Goal: Contribute content: Contribute content

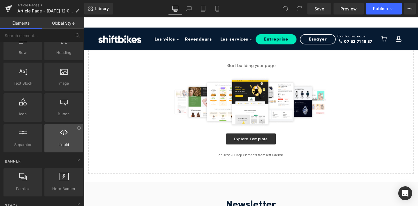
scroll to position [33, 0]
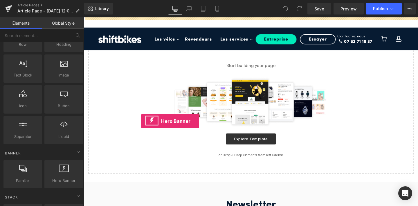
drag, startPoint x: 146, startPoint y: 193, endPoint x: 145, endPoint y: 127, distance: 65.6
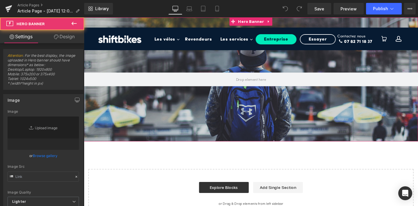
type input "[URL][DOMAIN_NAME]"
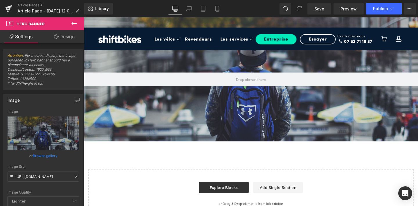
click at [74, 21] on icon at bounding box center [74, 23] width 7 height 7
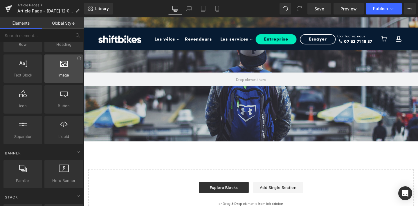
scroll to position [0, 0]
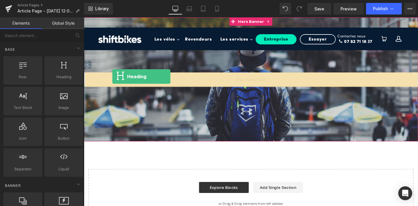
drag, startPoint x: 146, startPoint y: 87, endPoint x: 114, endPoint y: 80, distance: 33.4
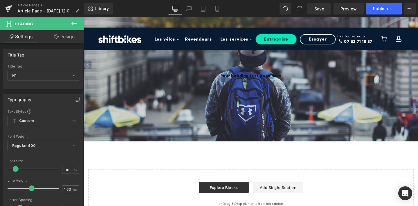
click at [214, 185] on div "Rendering Content" at bounding box center [209, 183] width 36 height 6
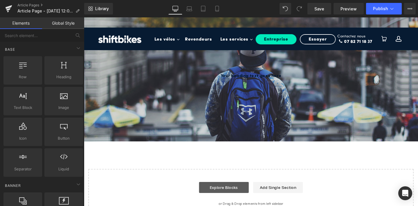
click at [219, 196] on link "Explore Blocks" at bounding box center [231, 197] width 52 height 12
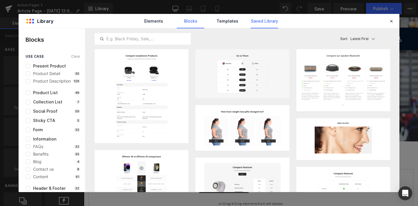
click at [259, 24] on link "Saved Library" at bounding box center [265, 21] width 28 height 15
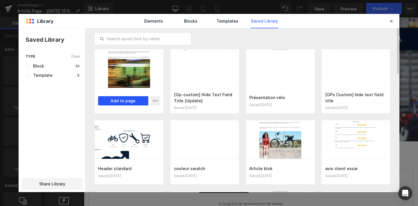
click at [126, 103] on button "Add to page" at bounding box center [123, 100] width 50 height 9
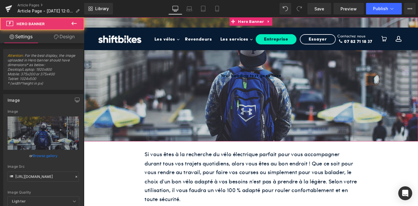
click at [183, 119] on div at bounding box center [259, 82] width 351 height 131
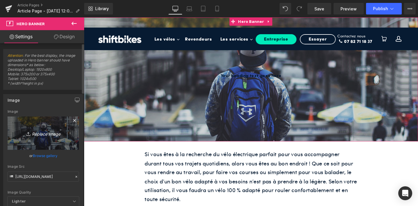
click at [49, 134] on icon "Replace Image" at bounding box center [43, 133] width 46 height 7
type input "C:\fakepath\11.png"
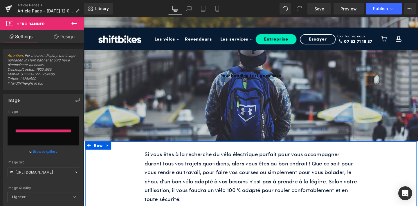
type input "[URL][DOMAIN_NAME]"
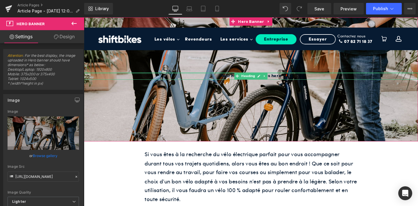
click at [235, 77] on div at bounding box center [259, 75] width 351 height 1
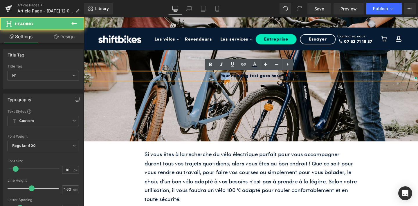
click at [235, 77] on h1 "Your heading text goes here" at bounding box center [259, 79] width 351 height 8
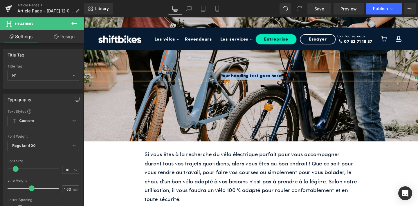
paste div
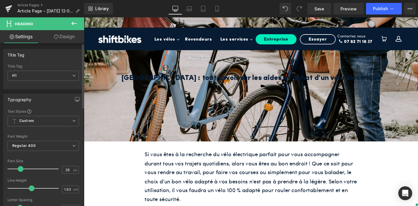
type input "29"
drag, startPoint x: 15, startPoint y: 170, endPoint x: 22, endPoint y: 170, distance: 6.4
click at [22, 170] on span at bounding box center [22, 169] width 6 height 6
click at [23, 149] on span "Regular 400" at bounding box center [43, 146] width 71 height 10
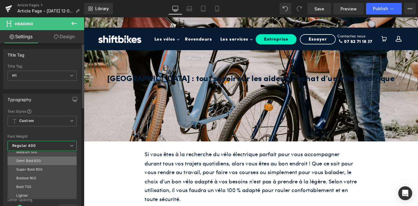
scroll to position [46, 0]
click at [31, 182] on li "Bold 700" at bounding box center [44, 179] width 72 height 9
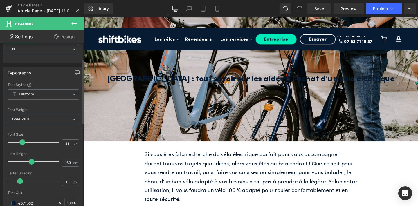
scroll to position [44, 0]
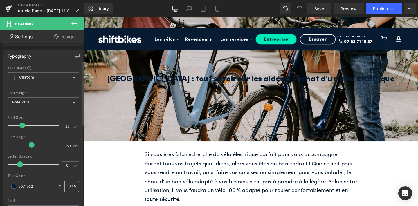
click at [12, 185] on span at bounding box center [13, 186] width 5 height 5
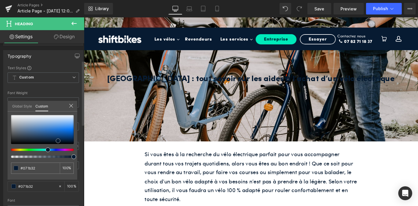
type input "#95b2d4"
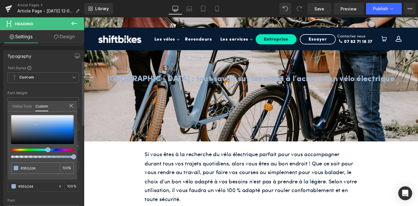
type input "#9bb5d4"
type input "#9db4d2"
type input "#b3bdcb"
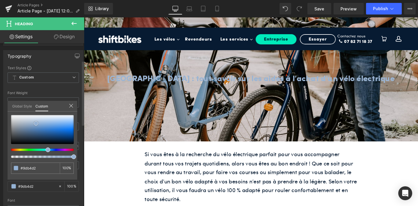
type input "#b3bdcb"
type input "#c0c5cd"
type input "#c8cbcf"
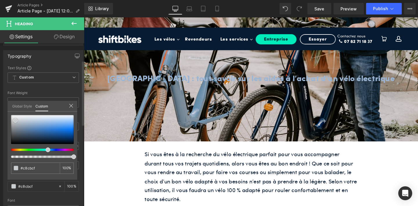
type input "#cbced1"
type input "#ced1d3"
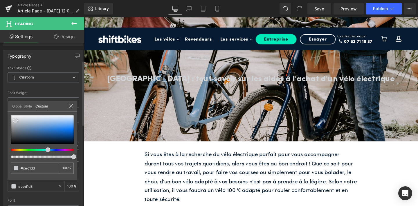
type input "#d1d4d6"
type input "#d4d6d8"
type input "#d9dbdc"
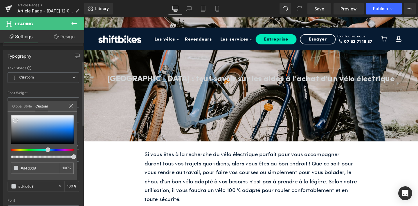
type input "#d9dbdc"
type input "#e0e0e0"
type input "#e2e3e3"
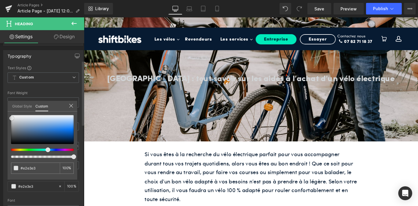
type input "#e4e6e6"
type input "#e5e5e5"
type input "#eaebeb"
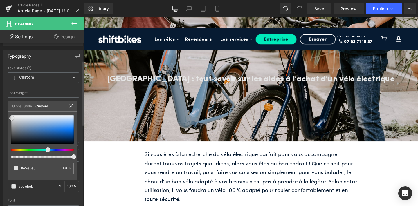
type input "#eaebeb"
type input "#eceded"
type input "#efefef"
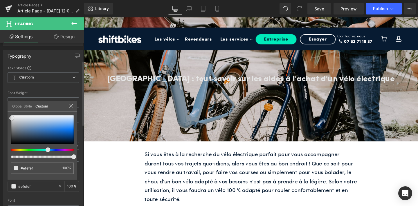
type input "#f2f2f2"
type input "#f4f4f4"
type input "#f7f7f7"
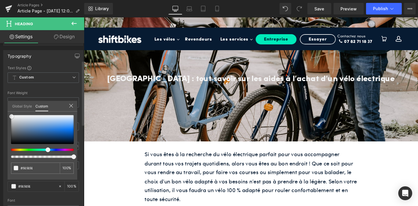
type input "#f7f7f7"
type input "#f9f9f9"
type input "#fcfcfc"
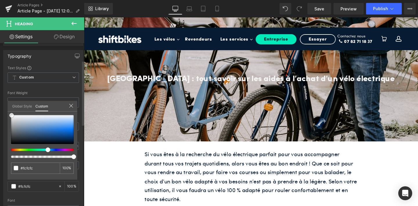
type input "#ffffff"
drag, startPoint x: 36, startPoint y: 124, endPoint x: 12, endPoint y: 114, distance: 26.4
click at [12, 115] on div at bounding box center [42, 129] width 63 height 29
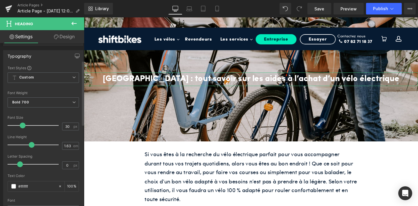
type input "31"
click at [21, 125] on span at bounding box center [23, 126] width 6 height 6
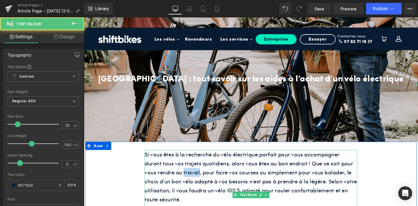
click at [195, 177] on p "Si vous êtes à la recherche du vélo électrique parfait pour vous accompagner du…" at bounding box center [260, 185] width 224 height 57
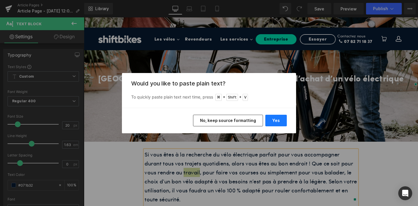
click at [272, 118] on button "Yes" at bounding box center [275, 121] width 21 height 12
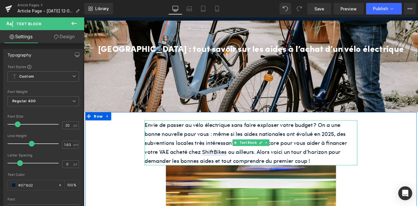
scroll to position [37, 0]
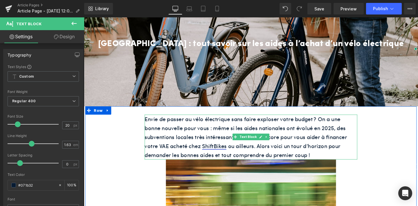
click at [227, 153] on p "Envie de passer au vélo électrique sans faire exploser votre budget ? On a une …" at bounding box center [260, 143] width 224 height 47
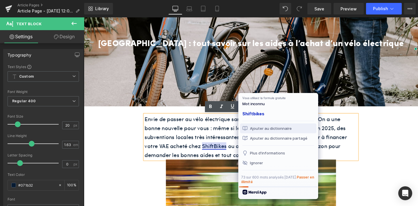
click at [252, 126] on div "Ajouter au dictionnaire" at bounding box center [278, 128] width 72 height 6
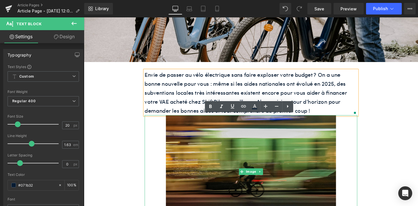
scroll to position [110, 0]
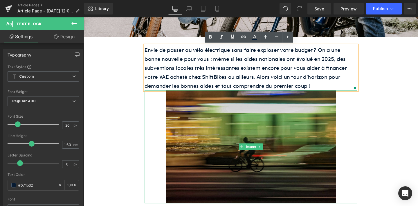
click at [225, 171] on img at bounding box center [259, 153] width 179 height 119
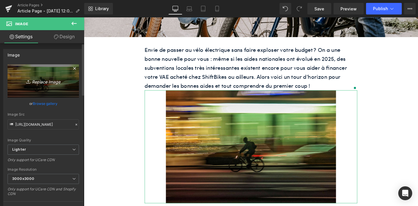
click at [46, 82] on icon "Replace Image" at bounding box center [43, 81] width 46 height 7
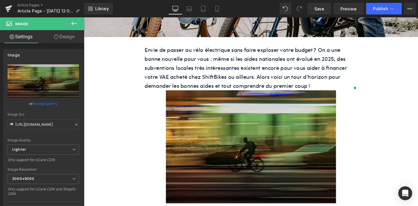
type input "C:\fakepath\4.jpg"
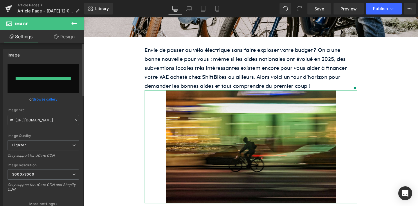
type input "[URL][DOMAIN_NAME]"
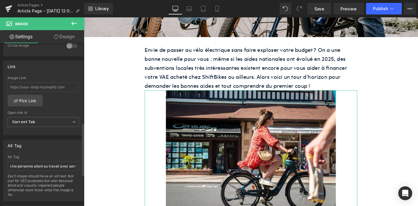
scroll to position [267, 0]
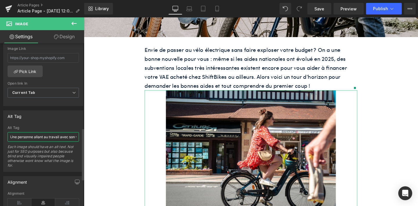
click at [37, 137] on input "Une personne allant au travail avec son vélo électrique ShiftBikes" at bounding box center [43, 137] width 71 height 10
paste input "femme se déplace avec le vélo électrique qu’elle a pu acheter grâce aux aides à…"
type input "Une femme se déplace avec le vélo électrique qu’elle a pu acheter grâce aux aid…"
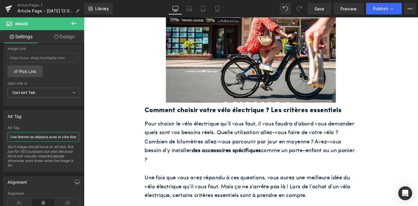
scroll to position [236, 0]
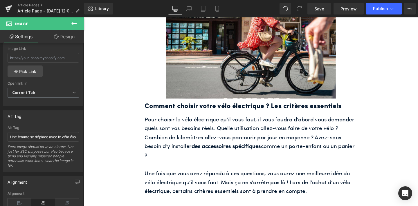
click at [175, 113] on h2 "Comment choisir votre vélo électrique ? Les critères essentiels" at bounding box center [260, 111] width 224 height 11
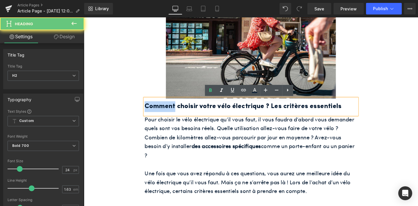
click at [175, 113] on h2 "Comment choisir votre vélo électrique ? Les critères essentiels" at bounding box center [260, 111] width 224 height 11
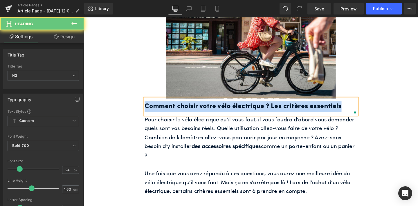
paste div
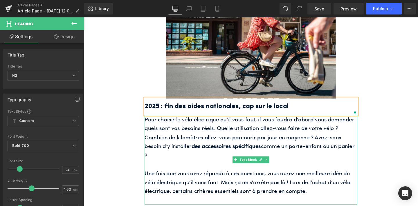
click at [225, 146] on span "Pour choisir le vélo électrique qu’il vous faut, il vous faudra d’abord vous de…" at bounding box center [258, 143] width 221 height 46
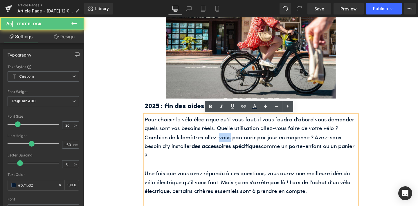
click at [225, 146] on span "Pour choisir le vélo électrique qu’il vous faut, il vous faudra d’abord vous de…" at bounding box center [258, 143] width 221 height 46
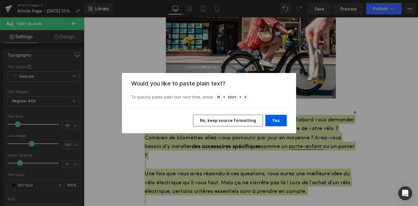
click at [266, 140] on div "Back to Library Insert Would you like to paste plain text? To quickly paste pla…" at bounding box center [209, 103] width 418 height 206
click at [275, 123] on button "Yes" at bounding box center [275, 121] width 21 height 12
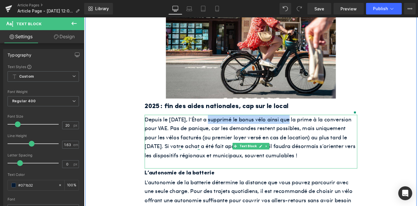
drag, startPoint x: 215, startPoint y: 124, endPoint x: 296, endPoint y: 125, distance: 81.9
click at [296, 125] on p "Depuis le [DATE], l’État a supprimé le bonus vélo ainsi que la prime à la conve…" at bounding box center [260, 143] width 224 height 47
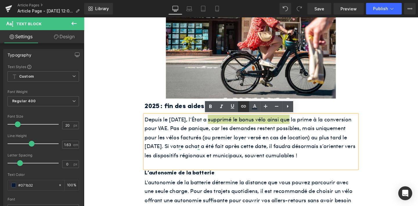
click at [245, 108] on icon at bounding box center [243, 106] width 7 height 7
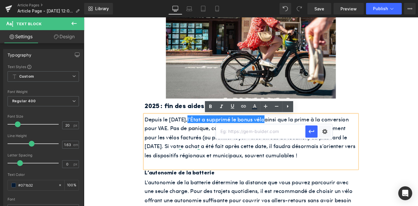
click at [245, 134] on input "text" at bounding box center [260, 132] width 89 height 15
paste input "[URL][DOMAIN_NAME]"
click at [311, 131] on icon "button" at bounding box center [311, 131] width 7 height 7
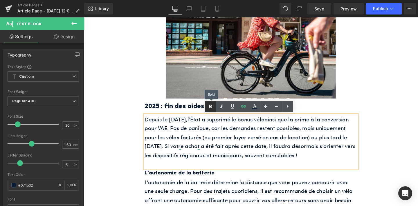
click at [210, 107] on icon at bounding box center [210, 106] width 7 height 7
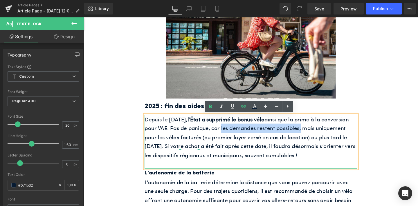
drag, startPoint x: 259, startPoint y: 134, endPoint x: 342, endPoint y: 136, distance: 82.8
click at [342, 136] on p "Depuis le [DATE], l’État a supprimé le bonus vélo ainsi que la prime à la conve…" at bounding box center [260, 143] width 224 height 47
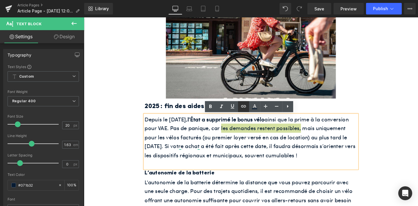
click at [246, 105] on icon at bounding box center [243, 106] width 5 height 2
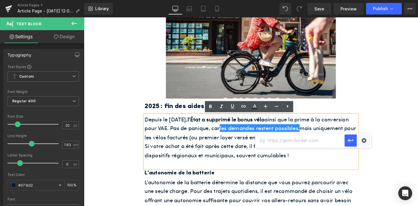
click at [268, 143] on input "text" at bounding box center [299, 141] width 89 height 15
paste input "[URL][DOMAIN_NAME]"
type input "[URL][DOMAIN_NAME]"
click at [349, 142] on icon "button" at bounding box center [351, 140] width 6 height 3
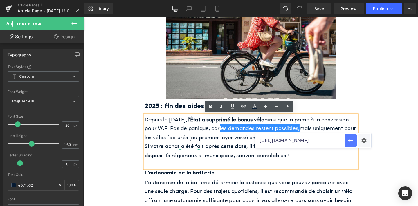
scroll to position [0, 0]
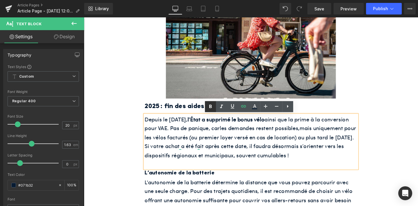
click at [210, 107] on icon at bounding box center [210, 106] width 3 height 3
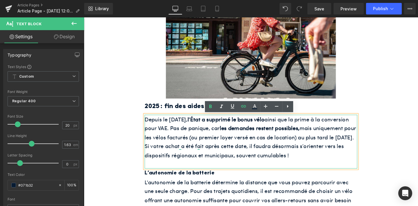
scroll to position [247, 0]
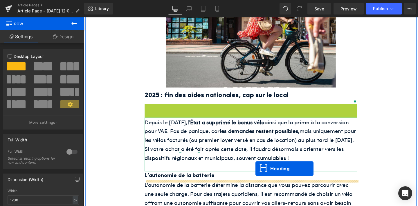
drag, startPoint x: 246, startPoint y: 118, endPoint x: 264, endPoint y: 177, distance: 62.1
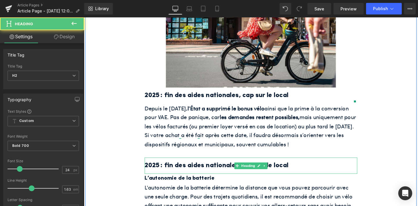
click at [219, 179] on h2 "2025 : fin des aides nationales, cap sur le local" at bounding box center [260, 173] width 224 height 11
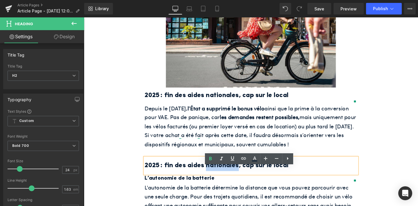
click at [219, 179] on h2 "2025 : fin des aides nationales, cap sur le local" at bounding box center [260, 173] width 224 height 11
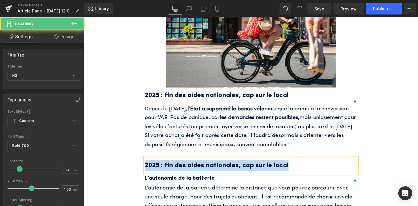
paste div
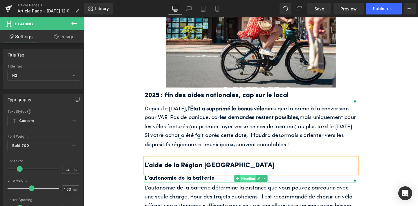
click at [253, 191] on link "Heading" at bounding box center [253, 187] width 23 height 7
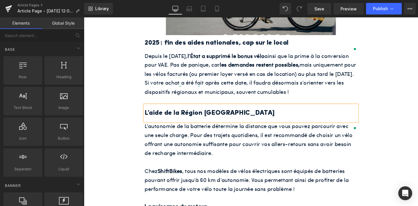
scroll to position [307, 0]
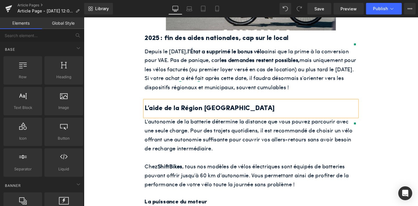
click at [200, 159] on p "L'autonomie de la batterie détermine la distance que vous pouvez parcourir avec…" at bounding box center [260, 141] width 224 height 38
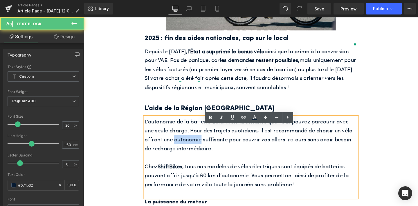
click at [200, 159] on p "L'autonomie de la batterie détermine la distance que vous pouvez parcourir avec…" at bounding box center [260, 141] width 224 height 38
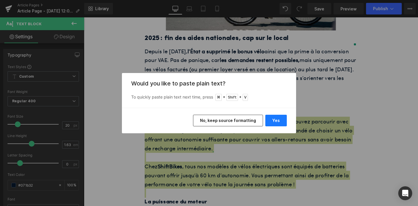
click at [278, 121] on button "Yes" at bounding box center [275, 121] width 21 height 12
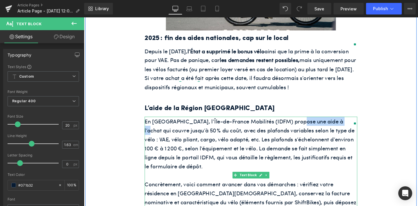
drag, startPoint x: 307, startPoint y: 137, endPoint x: 352, endPoint y: 136, distance: 45.9
click at [352, 136] on p "En [GEOGRAPHIC_DATA], l’Île-de-France Mobilités (IDFM) propose une aide à l’ach…" at bounding box center [260, 150] width 224 height 57
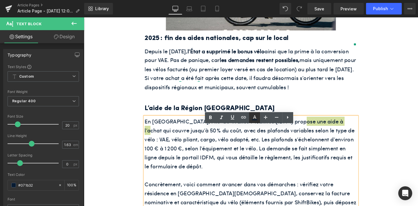
click at [249, 120] on link at bounding box center [254, 117] width 11 height 11
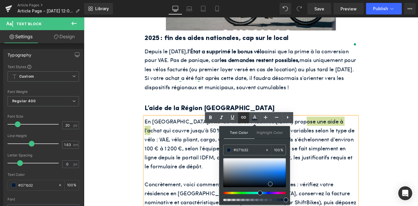
click at [244, 119] on icon at bounding box center [243, 117] width 7 height 7
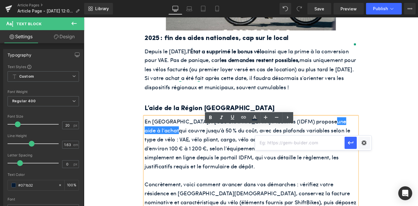
click at [262, 141] on input "text" at bounding box center [299, 143] width 89 height 15
paste input "[URL][DOMAIN_NAME]"
type input "[URL][DOMAIN_NAME]"
click at [348, 142] on icon "button" at bounding box center [350, 143] width 7 height 7
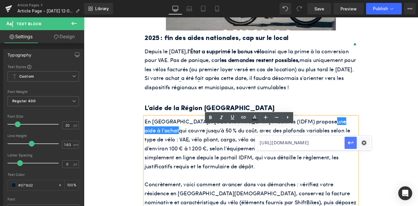
scroll to position [0, 0]
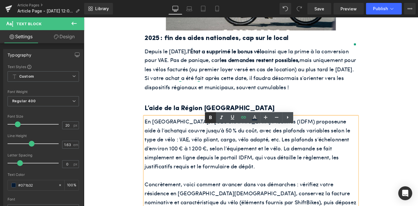
click at [210, 120] on icon at bounding box center [210, 117] width 7 height 7
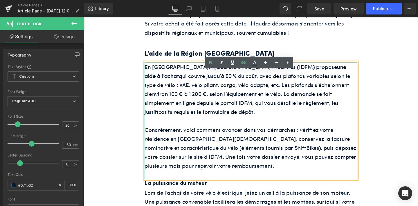
scroll to position [366, 0]
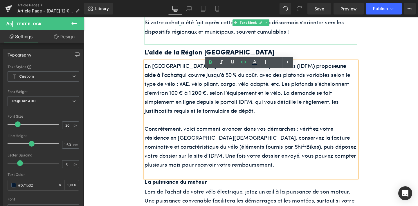
click at [237, 47] on p at bounding box center [260, 42] width 224 height 10
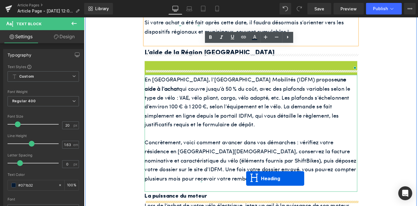
drag, startPoint x: 245, startPoint y: 83, endPoint x: 255, endPoint y: 188, distance: 105.2
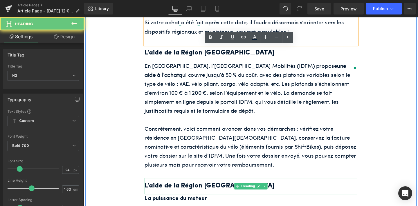
click at [238, 201] on h2 "L’aide de la Région [GEOGRAPHIC_DATA]" at bounding box center [260, 195] width 224 height 11
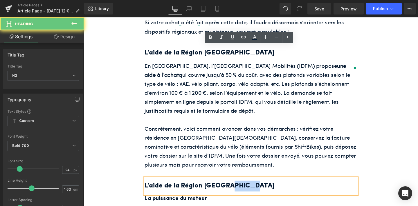
click at [238, 201] on h2 "L’aide de la Région [GEOGRAPHIC_DATA]" at bounding box center [260, 195] width 224 height 11
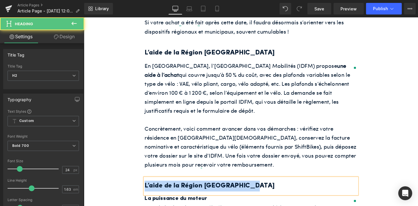
paste div
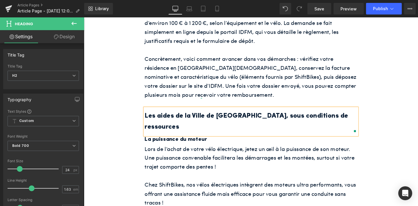
scroll to position [440, 0]
click at [194, 164] on p "Lors de l’achat de votre vélo électrique, jetez un œil à la puissance de son mo…" at bounding box center [260, 165] width 224 height 28
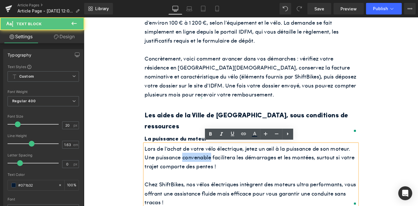
click at [194, 164] on p "Lors de l’achat de votre vélo électrique, jetez un œil à la puissance de son mo…" at bounding box center [260, 165] width 224 height 28
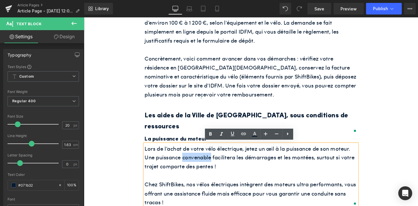
click at [203, 128] on h2 "Les aides de la Ville de [GEOGRAPHIC_DATA], sous conditions de ressources" at bounding box center [260, 127] width 224 height 23
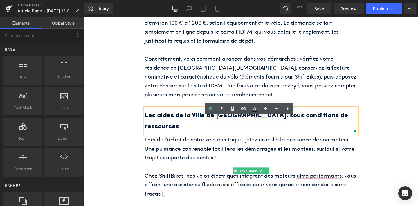
click at [217, 162] on p "Lors de l’achat de votre vélo électrique, jetez un œil à la puissance de son mo…" at bounding box center [260, 155] width 224 height 28
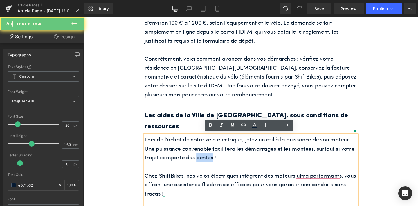
click at [217, 162] on p "Lors de l’achat de votre vélo électrique, jetez un œil à la puissance de son mo…" at bounding box center [260, 155] width 224 height 28
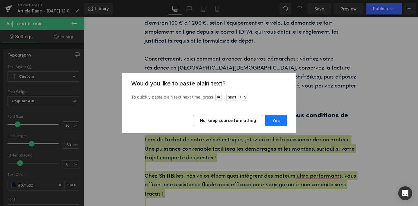
click at [269, 123] on button "Yes" at bounding box center [275, 121] width 21 height 12
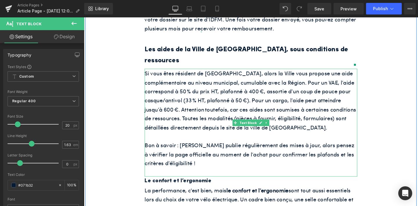
scroll to position [528, 0]
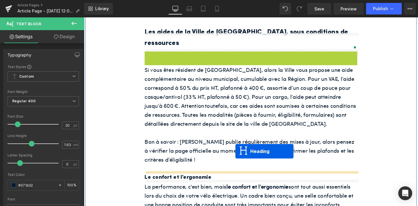
drag, startPoint x: 245, startPoint y: 59, endPoint x: 243, endPoint y: 159, distance: 99.9
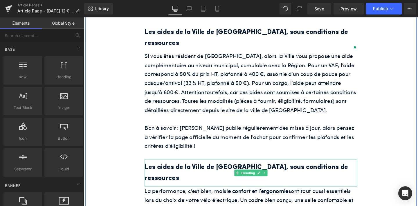
click at [228, 173] on h2 "Les aides de la Ville de [GEOGRAPHIC_DATA], sous conditions de ressources" at bounding box center [260, 181] width 224 height 23
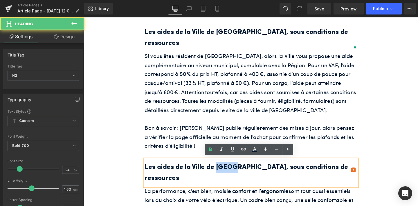
click at [228, 173] on h2 "Les aides de la Ville de [GEOGRAPHIC_DATA], sous conditions de ressources" at bounding box center [260, 181] width 224 height 23
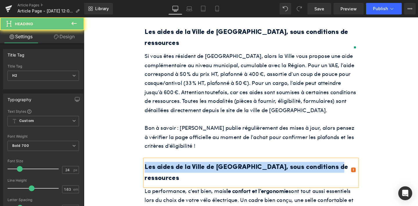
paste div
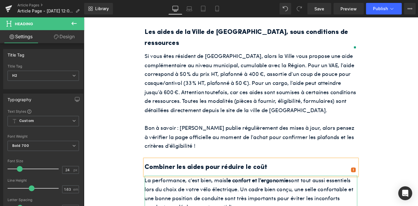
scroll to position [544, 0]
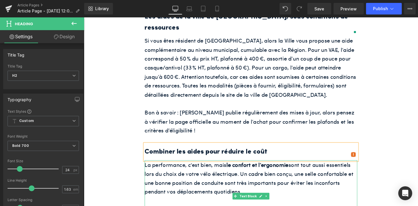
click at [271, 181] on p "La performance, c'est bien, mais le confort et l’ergonomie sont tout aussi esse…" at bounding box center [260, 187] width 224 height 38
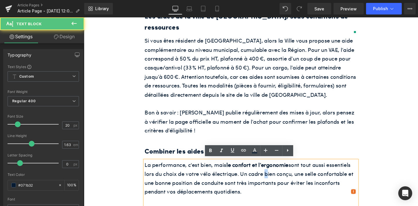
click at [271, 181] on p "La performance, c'est bien, mais le confort et l’ergonomie sont tout aussi esse…" at bounding box center [260, 187] width 224 height 38
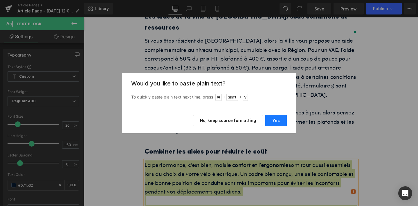
click at [276, 117] on button "Yes" at bounding box center [275, 121] width 21 height 12
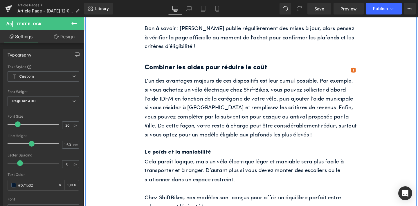
scroll to position [635, 0]
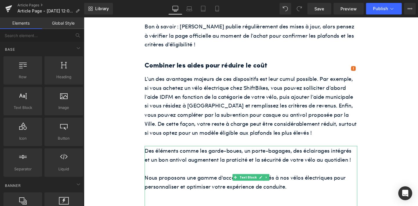
drag, startPoint x: 328, startPoint y: 181, endPoint x: 253, endPoint y: 171, distance: 76.4
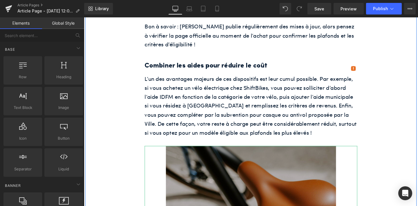
scroll to position [691, 0]
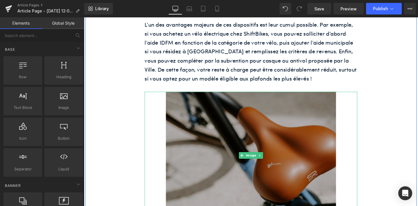
click at [212, 174] on img at bounding box center [259, 163] width 179 height 134
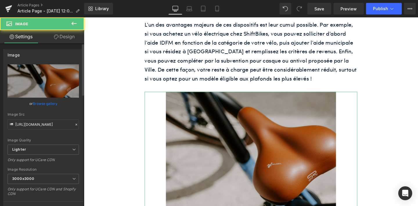
click at [45, 102] on link "Browse gallery" at bounding box center [45, 104] width 25 height 10
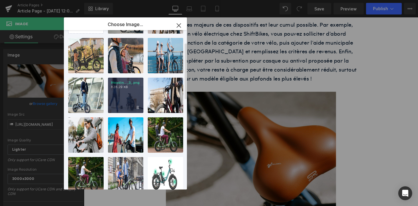
scroll to position [39, 0]
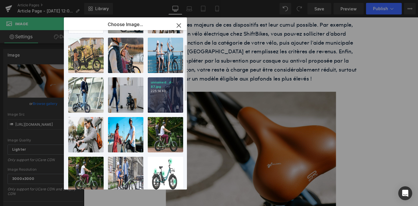
click at [161, 103] on div "unnamed...d-87.jpg 225.14 KB" at bounding box center [165, 95] width 35 height 35
type input "[URL][DOMAIN_NAME]"
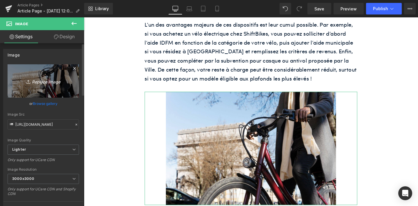
click at [44, 82] on icon "Replace Image" at bounding box center [43, 81] width 46 height 7
type input "C:\fakepath\14.jpg"
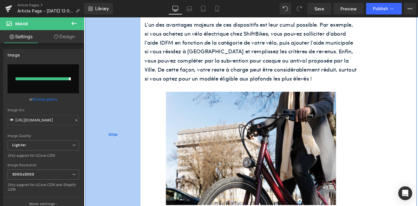
type input "[URL][DOMAIN_NAME]"
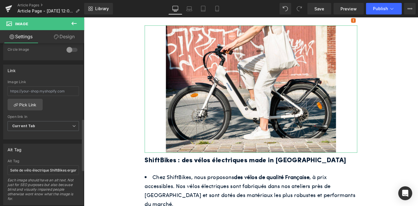
scroll to position [237, 0]
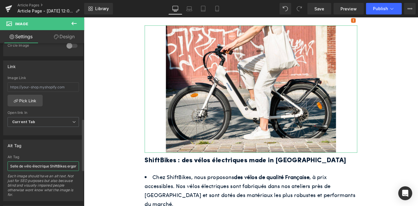
click at [34, 163] on input "Selle de vélo électrique ShiftBikes ergonomique" at bounding box center [43, 167] width 71 height 10
paste input "Vélo électrique ShiftBikes éligible aux aides à l’achat de vélo de [GEOGRAPHIC_…"
type input "Vélo électrique ShiftBikes éligible aux aides à l’achat de vélo de [GEOGRAPHIC_…"
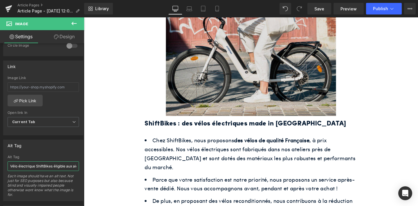
scroll to position [804, 0]
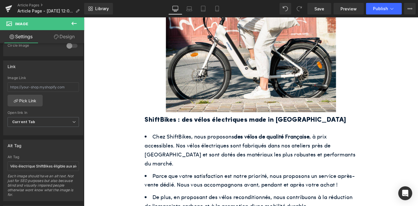
click at [210, 125] on h2 "ShiftBikes : des vélos électriques made in [GEOGRAPHIC_DATA]" at bounding box center [260, 125] width 224 height 11
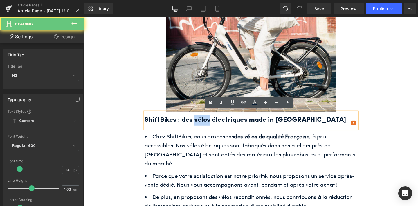
click at [210, 125] on h2 "ShiftBikes : des vélos électriques made in [GEOGRAPHIC_DATA]" at bounding box center [260, 125] width 224 height 11
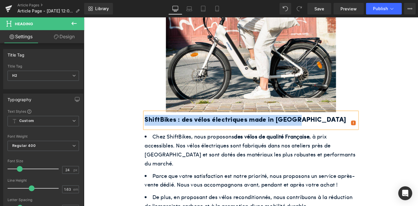
paste div
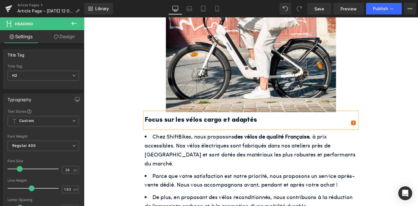
click at [237, 167] on ul "Chez ShiftBikes, nous proposons des vélos de qualité Française , à prix accessi…" at bounding box center [260, 179] width 224 height 83
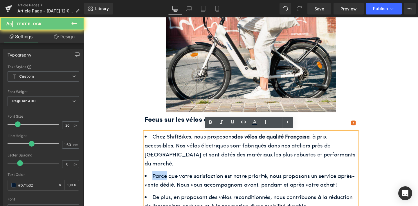
click at [237, 167] on ul "Chez ShiftBikes, nous proposons des vélos de qualité Française , à prix accessi…" at bounding box center [260, 179] width 224 height 83
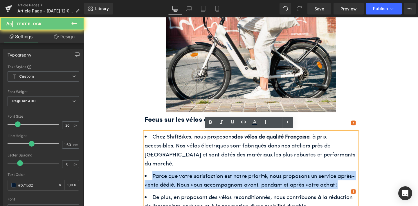
click at [237, 167] on ul "Chez ShiftBikes, nous proposons des vélos de qualité Française , à prix accessi…" at bounding box center [260, 179] width 224 height 83
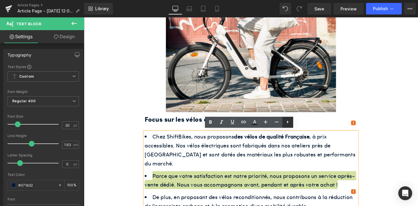
click at [287, 124] on icon at bounding box center [287, 122] width 7 height 7
click at [291, 124] on icon at bounding box center [287, 122] width 7 height 7
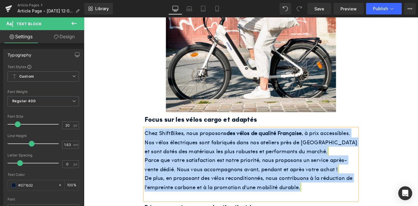
click at [269, 167] on span "Parce que votre satisfaction est notre priorité, nous proposons un service aprè…" at bounding box center [254, 172] width 213 height 18
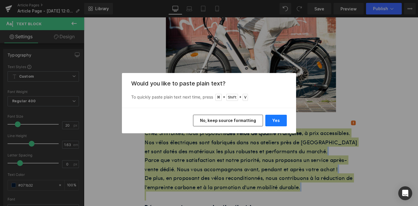
click at [271, 124] on button "Yes" at bounding box center [275, 121] width 21 height 12
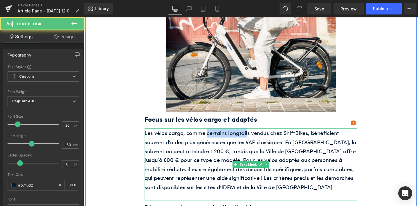
drag, startPoint x: 213, startPoint y: 138, endPoint x: 256, endPoint y: 135, distance: 42.8
click at [256, 135] on font "Les vélos cargo, comme certains longtails vendus chez ShiftBikes, bénéficient s…" at bounding box center [259, 167] width 223 height 65
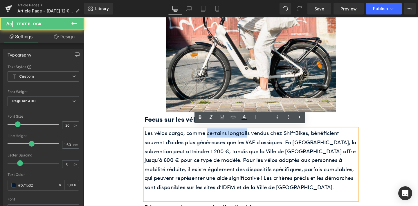
click at [256, 135] on font "Les vélos cargo, comme certains longtails vendus chez ShiftBikes, bénéficient s…" at bounding box center [259, 167] width 223 height 65
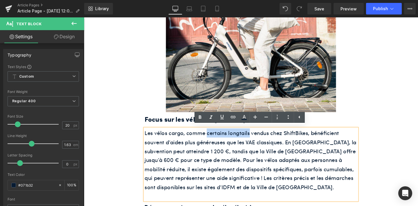
drag, startPoint x: 257, startPoint y: 138, endPoint x: 212, endPoint y: 136, distance: 45.0
click at [212, 136] on font "Les vélos cargo, comme certains longtails vendus chez ShiftBikes, bénéficient s…" at bounding box center [259, 167] width 223 height 65
click at [235, 120] on icon at bounding box center [233, 117] width 7 height 7
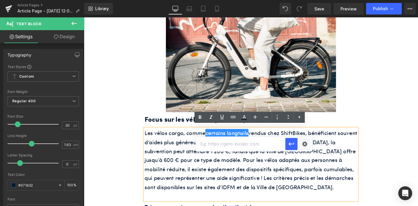
click at [233, 143] on input "text" at bounding box center [240, 144] width 89 height 15
paste input "[URL][DOMAIN_NAME]"
type input "[URL][DOMAIN_NAME]"
click at [293, 146] on icon "button" at bounding box center [291, 144] width 7 height 7
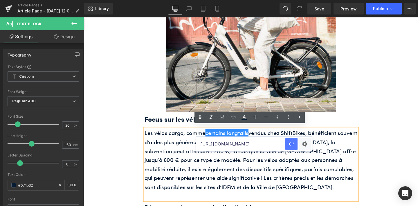
scroll to position [0, 0]
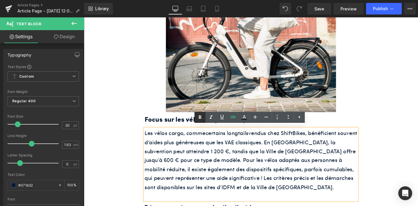
click at [201, 117] on icon at bounding box center [200, 117] width 3 height 3
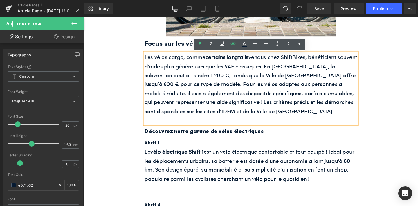
scroll to position [887, 0]
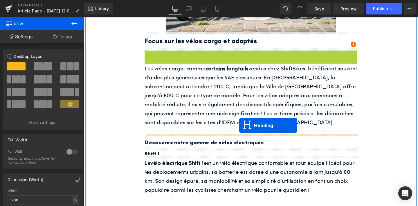
drag, startPoint x: 246, startPoint y: 59, endPoint x: 247, endPoint y: 131, distance: 72.0
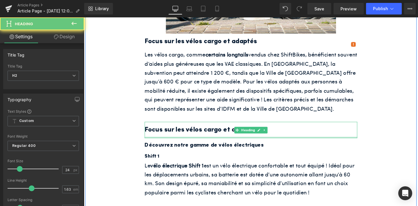
click at [237, 134] on h2 "Focus sur les vélos cargo et adaptés" at bounding box center [260, 135] width 224 height 11
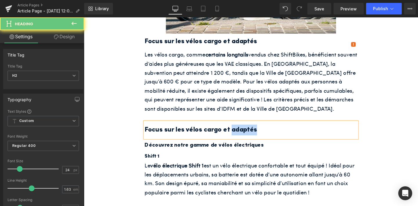
click at [237, 134] on h2 "Focus sur les vélos cargo et adaptés" at bounding box center [260, 135] width 224 height 11
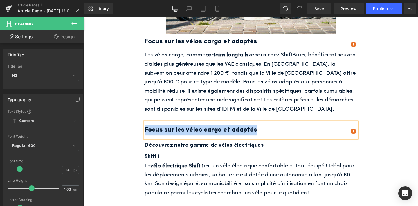
paste div
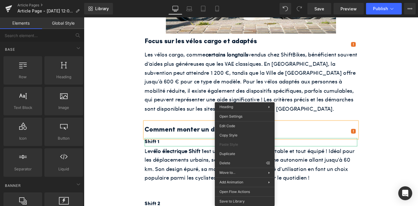
drag, startPoint x: 324, startPoint y: 177, endPoint x: 248, endPoint y: 167, distance: 76.4
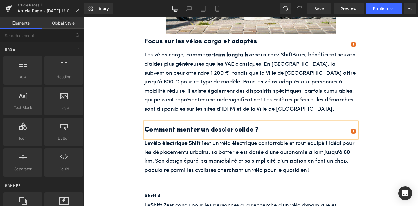
click at [212, 170] on p "Le vélo électrique Shift 1 est un vélo électrique confortable et tout équipé ! …" at bounding box center [260, 164] width 224 height 38
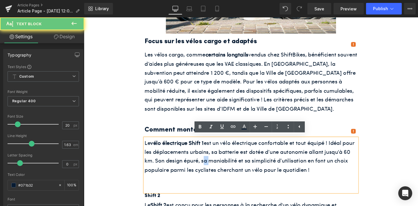
click at [212, 170] on p "Le vélo électrique Shift 1 est un vélo électrique confortable et tout équipé ! …" at bounding box center [260, 164] width 224 height 38
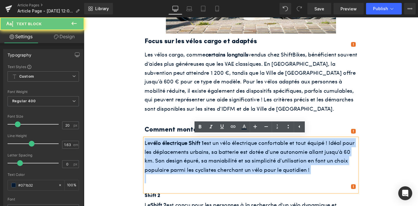
click at [212, 170] on p "Le vélo électrique Shift 1 est un vélo électrique confortable et tout équipé ! …" at bounding box center [260, 164] width 224 height 38
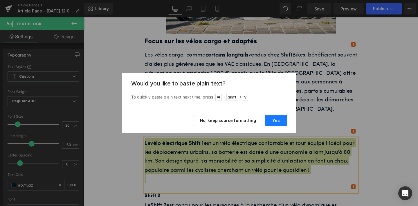
click at [274, 123] on button "Yes" at bounding box center [275, 121] width 21 height 12
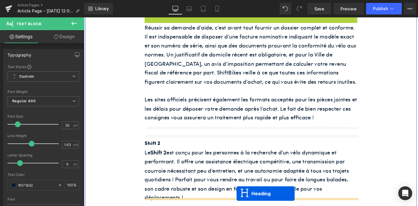
scroll to position [1058, 0]
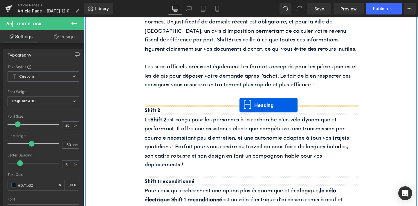
drag, startPoint x: 246, startPoint y: 114, endPoint x: 248, endPoint y: 110, distance: 3.9
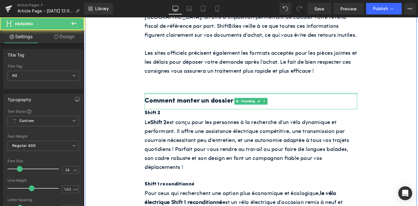
scroll to position [1043, 0]
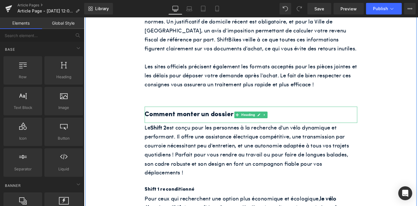
click at [225, 120] on h2 "Comment monter un dossier solide ?" at bounding box center [260, 119] width 224 height 11
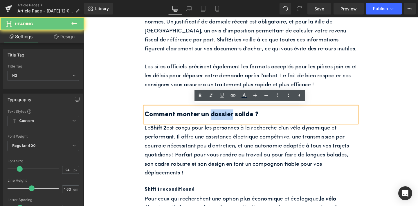
click at [225, 120] on h2 "Comment monter un dossier solide ?" at bounding box center [260, 119] width 224 height 11
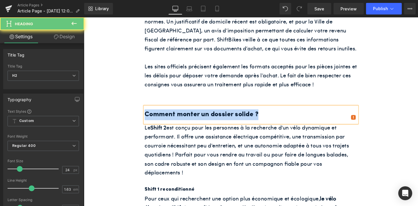
paste div
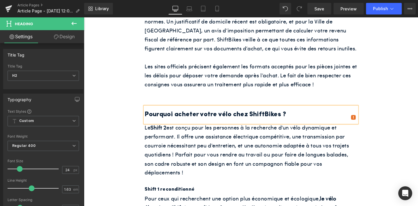
click at [205, 154] on p "Le Shift 2 est conçu pour les personnes à la recherche d'un vélo dynamique et p…" at bounding box center [260, 157] width 224 height 57
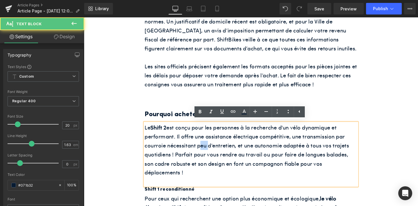
click at [205, 154] on p "Le Shift 2 est conçu pour les personnes à la recherche d'un vélo dynamique et p…" at bounding box center [260, 157] width 224 height 57
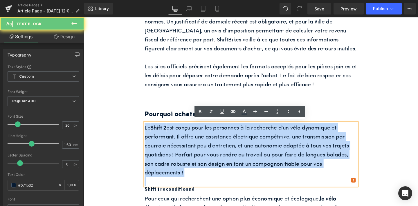
click at [205, 154] on p "Le Shift 2 est conçu pour les personnes à la recherche d'un vélo dynamique et p…" at bounding box center [260, 157] width 224 height 57
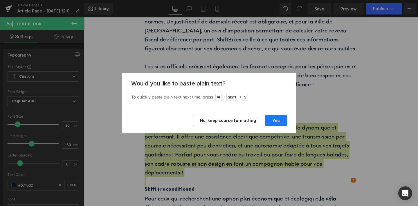
click at [268, 121] on button "Yes" at bounding box center [275, 121] width 21 height 12
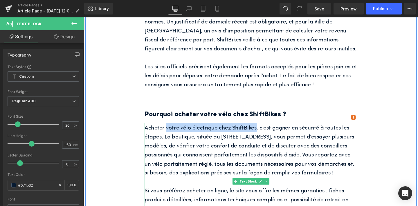
drag, startPoint x: 170, startPoint y: 132, endPoint x: 264, endPoint y: 132, distance: 94.1
click at [264, 132] on p "Acheter votre vélo électrique chez ShiftBikes, c’est gagner en sécurité à toute…" at bounding box center [260, 157] width 224 height 57
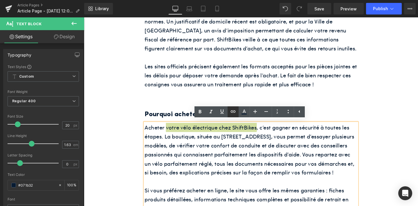
click at [235, 111] on icon at bounding box center [232, 112] width 5 height 2
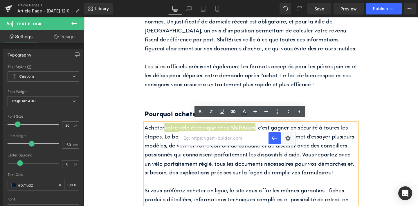
click at [236, 142] on input "text" at bounding box center [223, 138] width 89 height 15
paste input "[URL][DOMAIN_NAME]"
type input "[URL][DOMAIN_NAME]"
click at [276, 138] on icon "button" at bounding box center [275, 138] width 6 height 3
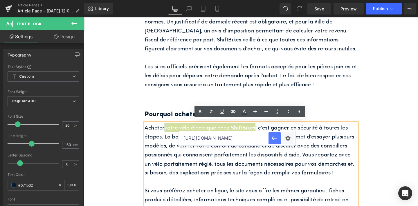
scroll to position [0, 0]
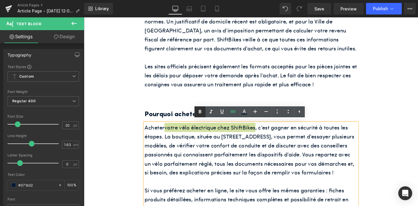
click at [199, 109] on icon at bounding box center [200, 112] width 7 height 7
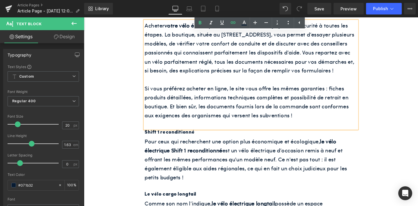
scroll to position [1151, 0]
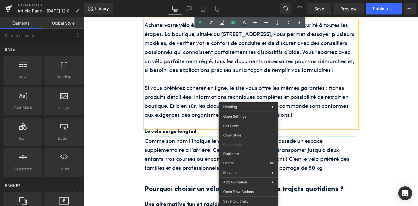
drag, startPoint x: 327, startPoint y: 178, endPoint x: 251, endPoint y: 168, distance: 76.4
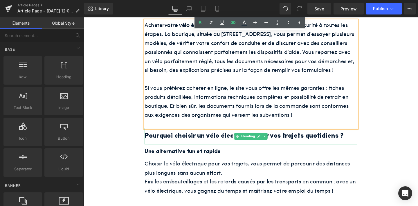
click at [232, 146] on h2 "Pourquoi choisir un vélo électrique pour vos trajets quotidiens ?" at bounding box center [260, 142] width 224 height 11
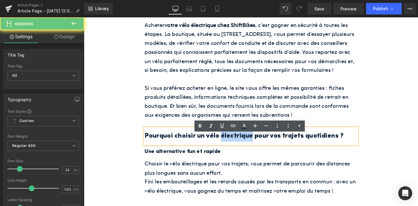
click at [232, 146] on h2 "Pourquoi choisir un vélo électrique pour vos trajets quotidiens ?" at bounding box center [260, 142] width 224 height 11
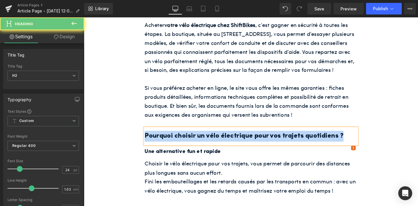
paste div
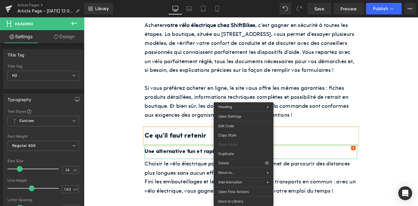
drag, startPoint x: 320, startPoint y: 181, endPoint x: 244, endPoint y: 171, distance: 76.7
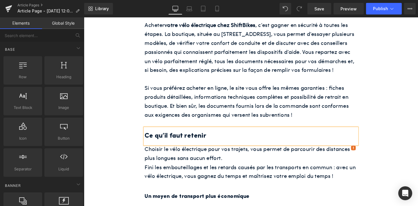
click at [235, 170] on div "Choisir le vélo électrique pour vos trajets, vous permet de parcourir des dista…" at bounding box center [260, 174] width 224 height 47
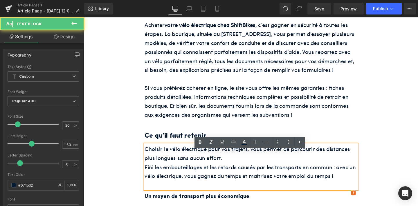
click at [235, 170] on div "Choisir le vélo électrique pour vos trajets, vous permet de parcourir des dista…" at bounding box center [260, 174] width 224 height 47
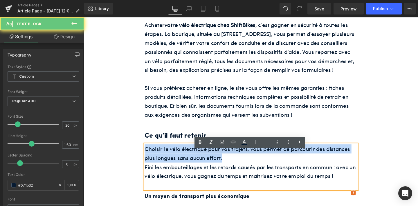
click at [235, 170] on div "Choisir le vélo électrique pour vos trajets, vous permet de parcourir des dista…" at bounding box center [260, 174] width 224 height 47
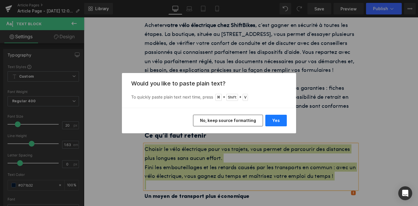
click at [271, 123] on button "Yes" at bounding box center [275, 121] width 21 height 12
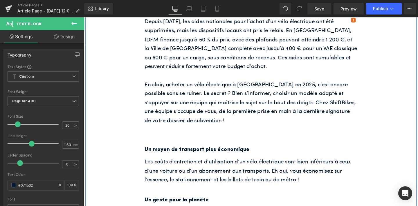
scroll to position [1312, 0]
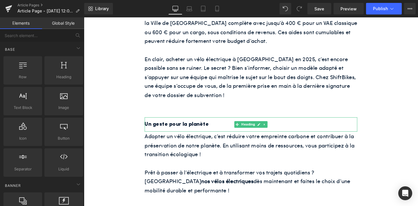
drag, startPoint x: 332, startPoint y: 180, endPoint x: 256, endPoint y: 170, distance: 76.1
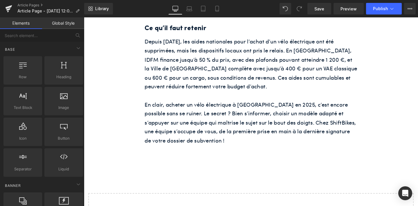
scroll to position [1186, 0]
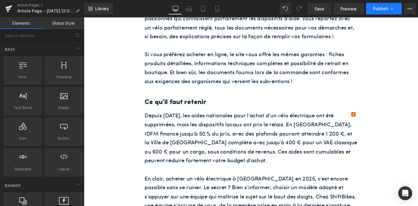
click at [370, 6] on button "Publish" at bounding box center [384, 9] width 36 height 12
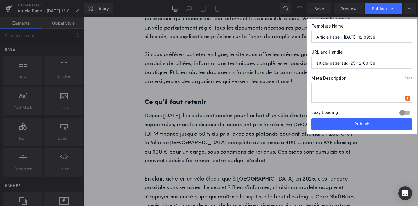
click at [344, 91] on textarea at bounding box center [361, 92] width 100 height 19
paste textarea "Découvrez comment financer votre vélo électrique grâce aux aides locales à [GEO…"
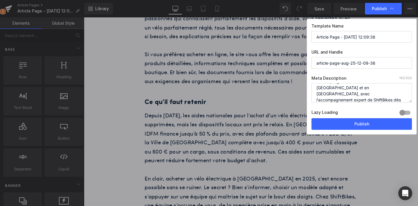
type textarea "Découvrez comment financer votre vélo électrique grâce aux aides locales à [GEO…"
click at [327, 39] on input "Article Page - [DATE] 12:09:36" at bounding box center [361, 37] width 100 height 12
paste input "[GEOGRAPHIC_DATA] : tout savoir sur les aides à l’achat d’un vélo électrique"
type input "[GEOGRAPHIC_DATA] : tout savoir sur les aides à l’achat d’un vélo électrique"
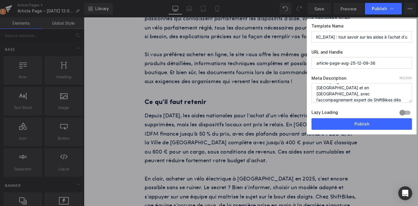
scroll to position [0, 0]
click at [326, 62] on input "article-page-aug-25-12-09-36" at bounding box center [361, 63] width 100 height 12
paste input "[GEOGRAPHIC_DATA] : tout savoir sur les aides à l’achat d’un vélo électrique"
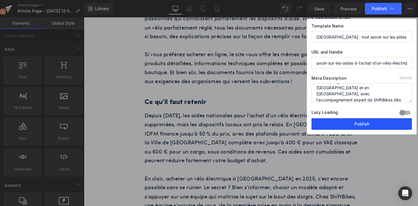
type input "paris--tout-savoir-sur-les-aides-à-l’achat-d’un-vélo-électrique"
click at [333, 119] on button "Publish" at bounding box center [361, 124] width 100 height 12
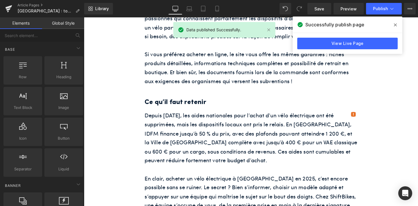
click at [396, 23] on icon at bounding box center [395, 25] width 3 height 5
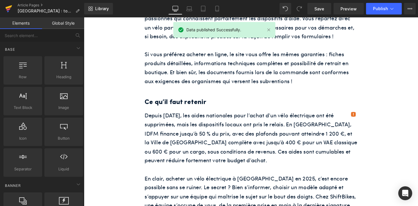
click at [8, 9] on icon at bounding box center [8, 9] width 4 height 3
